Goal: Task Accomplishment & Management: Complete application form

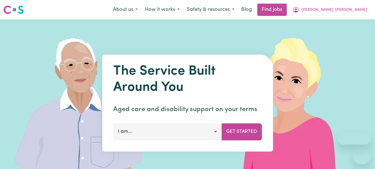
click at [353, 9] on span "[PERSON_NAME] '[PERSON_NAME]'" at bounding box center [335, 10] width 67 height 6
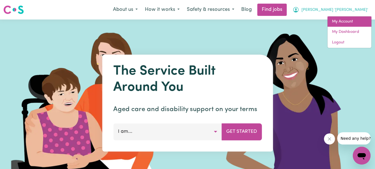
click at [345, 19] on link "My Account" at bounding box center [350, 21] width 44 height 11
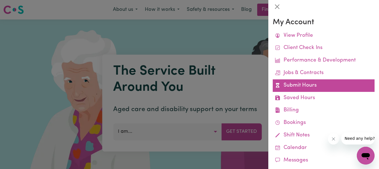
click at [302, 85] on link "Submit Hours" at bounding box center [324, 85] width 102 height 12
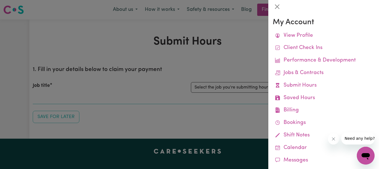
click at [254, 56] on div at bounding box center [189, 84] width 379 height 169
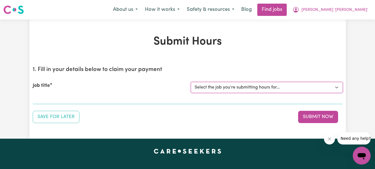
click at [336, 86] on select "Select the job you're submitting hours for... [[PERSON_NAME]] Support Worker Re…" at bounding box center [267, 87] width 152 height 11
select select "9333"
click at [191, 82] on select "Select the job you're submitting hours for... [[PERSON_NAME]] Support Worker Re…" at bounding box center [267, 87] width 152 height 11
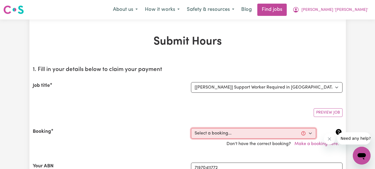
click at [311, 135] on select "Select a booking... [DATE] 07:45am to 09:45am (RECURRING) [DATE] 07:45am to 09:…" at bounding box center [253, 133] width 125 height 11
select select "347507"
click at [191, 128] on select "Select a booking... [DATE] 07:45am to 09:45am (RECURRING) [DATE] 07:45am to 09:…" at bounding box center [253, 133] width 125 height 11
type input "[DATE]"
type input "5"
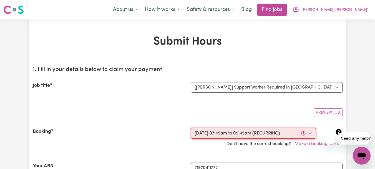
type input "9"
type input "2025"
type input "07:45"
type input "7"
type input "45"
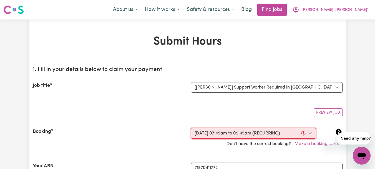
select select "am"
type input "09:45"
type input "9"
type input "45"
select select "am"
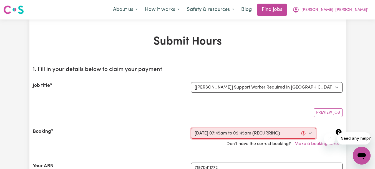
select select "54.8-Weekday"
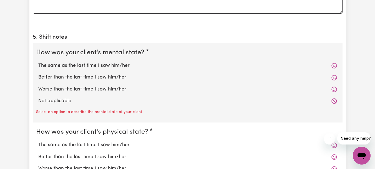
scroll to position [417, 0]
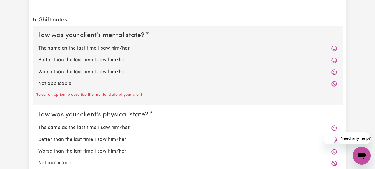
click at [58, 83] on label "Not applicable" at bounding box center [187, 83] width 299 height 7
click at [38, 80] on input "Not applicable" at bounding box center [38, 80] width 0 height 0
radio input "true"
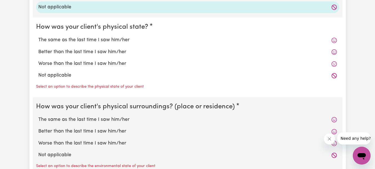
scroll to position [500, 0]
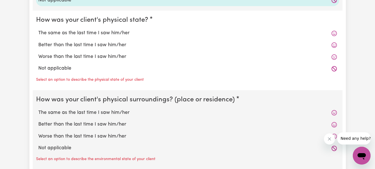
click at [60, 68] on label "Not applicable" at bounding box center [187, 68] width 299 height 7
click at [38, 65] on input "Not applicable" at bounding box center [38, 64] width 0 height 0
radio input "true"
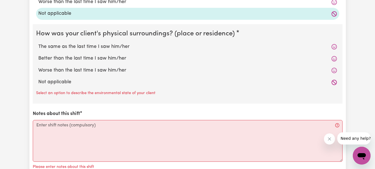
scroll to position [555, 0]
click at [59, 81] on label "Not applicable" at bounding box center [187, 80] width 299 height 7
click at [38, 77] on input "Not applicable" at bounding box center [38, 77] width 0 height 0
radio input "true"
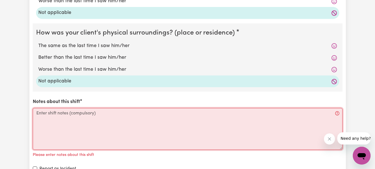
click at [45, 115] on textarea "Notes about this shift" at bounding box center [188, 129] width 310 height 42
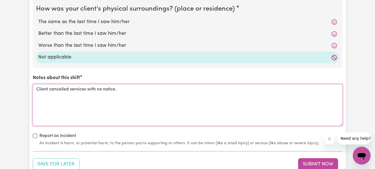
scroll to position [639, 0]
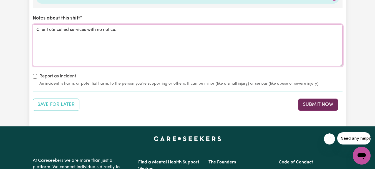
type textarea "Client cancelled services with no notice."
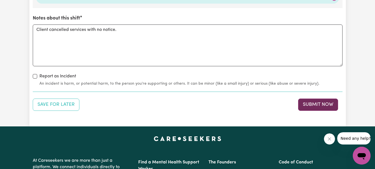
click at [318, 103] on button "Submit Now" at bounding box center [318, 104] width 40 height 12
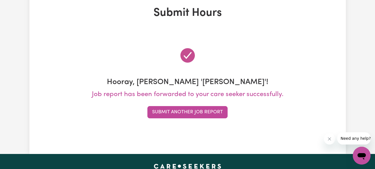
scroll to position [0, 0]
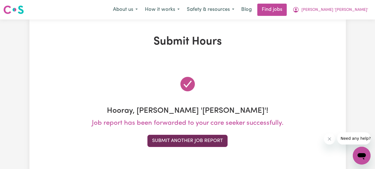
click at [190, 139] on button "Submit Another Job Report" at bounding box center [187, 140] width 80 height 12
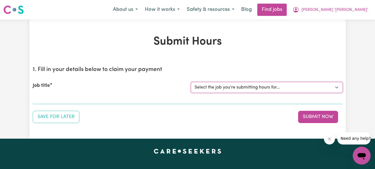
click at [339, 87] on select "Select the job you're submitting hours for... [[PERSON_NAME]] Support Worker Re…" at bounding box center [267, 87] width 152 height 11
select select "9333"
click at [191, 82] on select "Select the job you're submitting hours for... [[PERSON_NAME]] Support Worker Re…" at bounding box center [267, 87] width 152 height 11
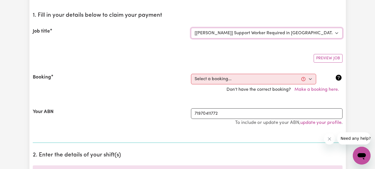
scroll to position [56, 0]
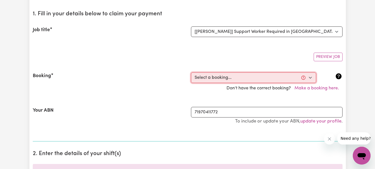
click at [310, 78] on select "Select a booking... [DATE] 07:45am to 09:45am (RECURRING) [DATE] 07:45am to 09:…" at bounding box center [253, 77] width 125 height 11
select select "347507"
click at [191, 72] on select "Select a booking... [DATE] 07:45am to 09:45am (RECURRING) [DATE] 07:45am to 09:…" at bounding box center [253, 77] width 125 height 11
type input "[DATE]"
type input "5"
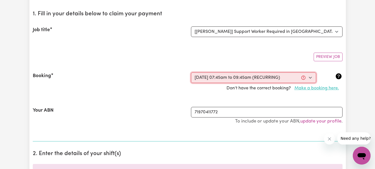
type input "9"
type input "2025"
type input "07:45"
type input "7"
type input "45"
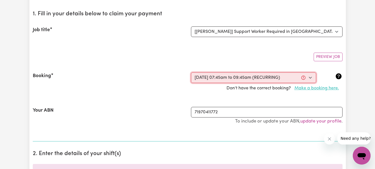
select select "am"
type input "09:45"
type input "9"
type input "45"
select select "am"
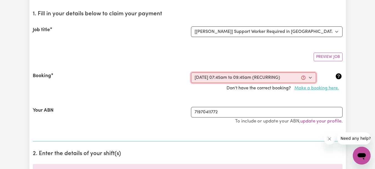
select select "54.8-Weekday"
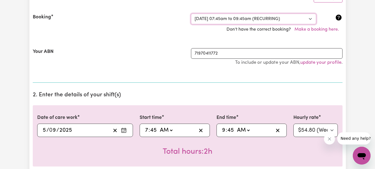
scroll to position [28, 0]
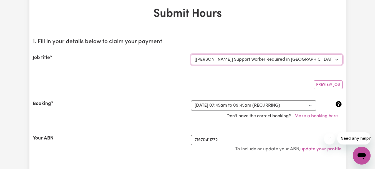
click at [339, 59] on select "Select the job you're submitting hours for... [[PERSON_NAME]] Support Worker Re…" at bounding box center [267, 59] width 152 height 11
select select "9506"
click at [191, 54] on select "Select the job you're submitting hours for... [[PERSON_NAME]] Support Worker Re…" at bounding box center [267, 59] width 152 height 11
click at [311, 104] on select "Select a booking... [DATE] 10:30am to 12:30pm (RECURRING) [DATE] 10:30am to 12:…" at bounding box center [253, 105] width 125 height 11
select select "348142"
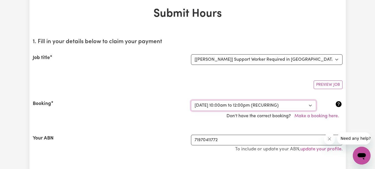
click at [191, 100] on select "Select a booking... [DATE] 10:30am to 12:30pm (RECURRING) [DATE] 10:30am to 12:…" at bounding box center [253, 105] width 125 height 11
select select "pm"
select select "54.8-Weekday"
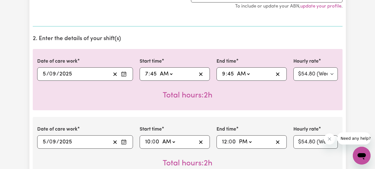
scroll to position [83, 0]
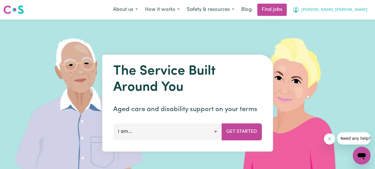
click at [350, 9] on span "[PERSON_NAME] '[PERSON_NAME]'" at bounding box center [335, 10] width 67 height 6
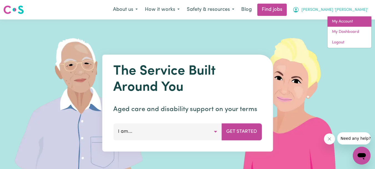
click at [345, 19] on link "My Account" at bounding box center [350, 21] width 44 height 11
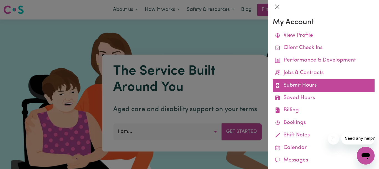
click at [299, 84] on link "Submit Hours" at bounding box center [324, 85] width 102 height 12
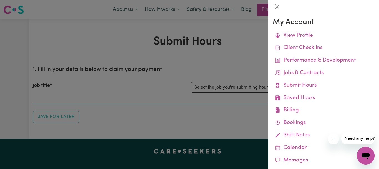
click at [254, 62] on div at bounding box center [189, 84] width 379 height 169
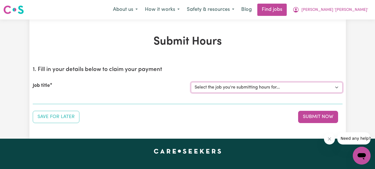
click at [339, 87] on select "Select the job you're submitting hours for... [[PERSON_NAME]] Support Worker Re…" at bounding box center [267, 87] width 152 height 11
select select "9506"
click at [191, 82] on select "Select the job you're submitting hours for... [[PERSON_NAME]] Support Worker Re…" at bounding box center [267, 87] width 152 height 11
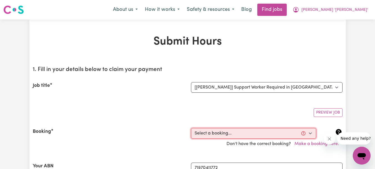
click at [310, 132] on select "Select a booking... [DATE] 10:30am to 12:30pm (RECURRING) [DATE] 10:30am to 12:…" at bounding box center [253, 133] width 125 height 11
select select "348142"
click at [191, 128] on select "Select a booking... [DATE] 10:30am to 12:30pm (RECURRING) [DATE] 10:30am to 12:…" at bounding box center [253, 133] width 125 height 11
type input "[DATE]"
type input "5"
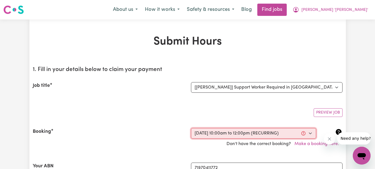
type input "9"
type input "2025"
type input "10:00"
type input "10"
type input "0"
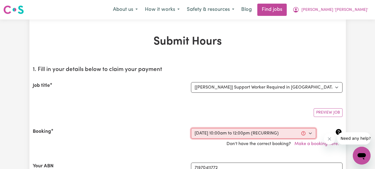
select select "am"
type input "12:00"
type input "12"
type input "0"
select select "pm"
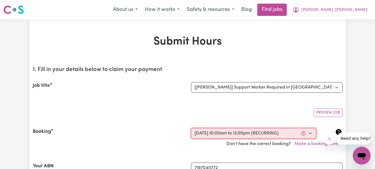
select select "54.8-Weekday"
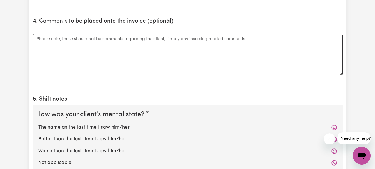
scroll to position [389, 0]
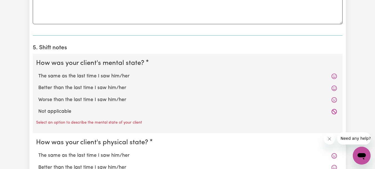
click at [51, 75] on label "The same as the last time I saw him/her" at bounding box center [187, 75] width 299 height 7
click at [38, 72] on input "The same as the last time I saw him/her" at bounding box center [38, 72] width 0 height 0
radio input "true"
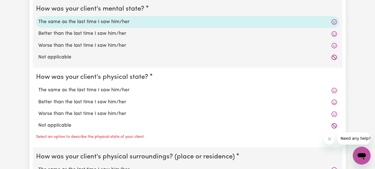
scroll to position [444, 0]
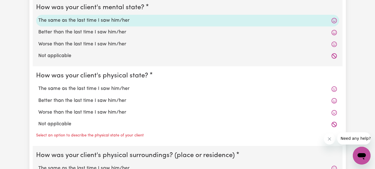
click at [62, 32] on label "Better than the last time I saw him/her" at bounding box center [187, 32] width 299 height 7
click at [38, 29] on input "Better than the last time I saw him/her" at bounding box center [38, 28] width 0 height 0
radio input "true"
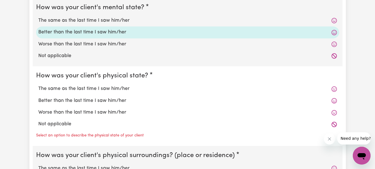
click at [84, 20] on label "The same as the last time I saw him/her" at bounding box center [187, 20] width 299 height 7
click at [38, 17] on input "The same as the last time I saw him/her" at bounding box center [38, 17] width 0 height 0
radio input "true"
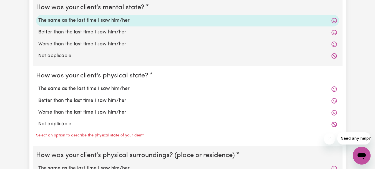
click at [77, 101] on label "Better than the last time I saw him/her" at bounding box center [187, 100] width 299 height 7
click at [38, 97] on input "Better than the last time I saw him/her" at bounding box center [38, 97] width 0 height 0
radio input "true"
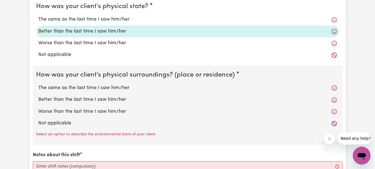
scroll to position [528, 0]
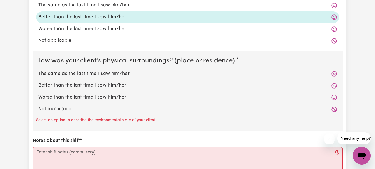
click at [86, 73] on label "The same as the last time I saw him/her" at bounding box center [187, 73] width 299 height 7
click at [38, 70] on input "The same as the last time I saw him/her" at bounding box center [38, 70] width 0 height 0
radio input "true"
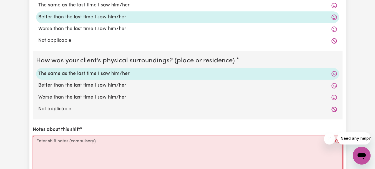
click at [59, 143] on textarea "Notes about this shift" at bounding box center [188, 157] width 310 height 42
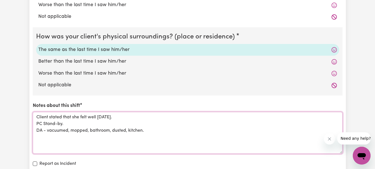
scroll to position [639, 0]
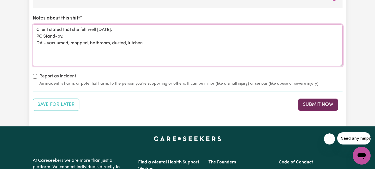
type textarea "Client stated that she felt well today. PC Stand-by. DA - vacuumed, mopped, bat…"
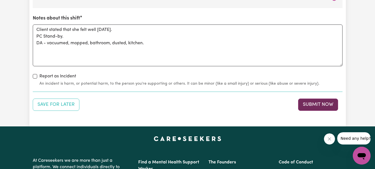
click at [310, 102] on button "Submit Now" at bounding box center [318, 104] width 40 height 12
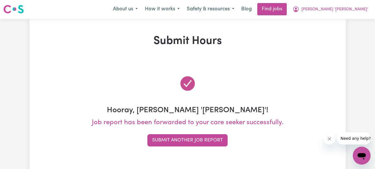
scroll to position [0, 0]
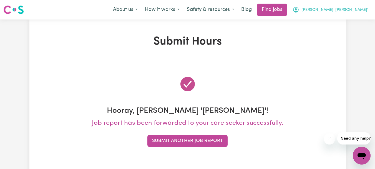
click at [349, 9] on span "[PERSON_NAME] '[PERSON_NAME]'" at bounding box center [335, 10] width 67 height 6
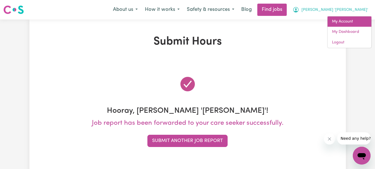
click at [348, 19] on link "My Account" at bounding box center [350, 21] width 44 height 11
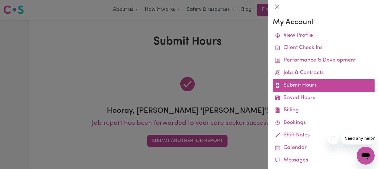
click at [302, 86] on link "Submit Hours" at bounding box center [324, 85] width 102 height 12
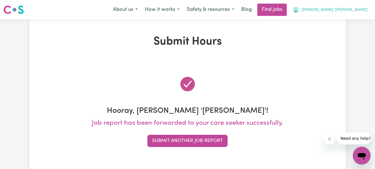
click at [353, 9] on span "[PERSON_NAME] '[PERSON_NAME]'" at bounding box center [335, 10] width 67 height 6
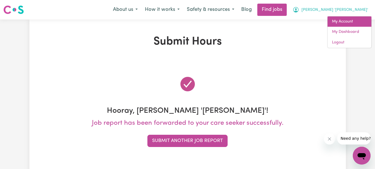
click at [344, 22] on link "My Account" at bounding box center [350, 21] width 44 height 11
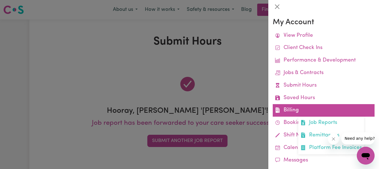
click at [299, 109] on link "Billing Job Reports Remittances Platform Fee Invoices" at bounding box center [324, 110] width 102 height 12
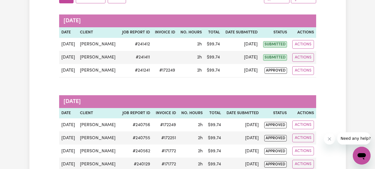
scroll to position [83, 0]
